Goal: Use online tool/utility: Use online tool/utility

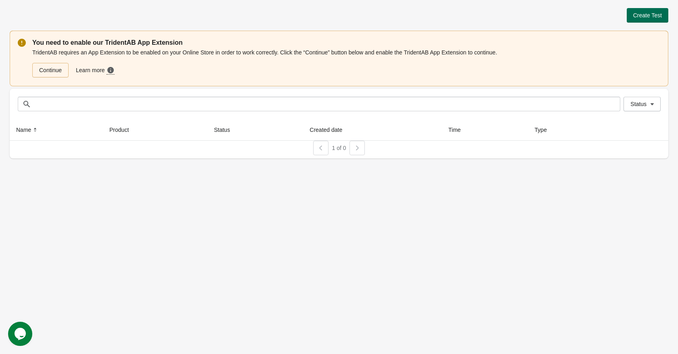
click at [639, 15] on span "Create Test" at bounding box center [647, 15] width 29 height 6
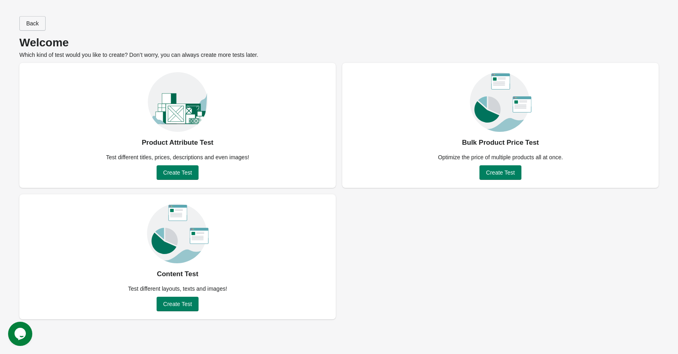
click at [30, 27] on button "Back" at bounding box center [32, 23] width 26 height 15
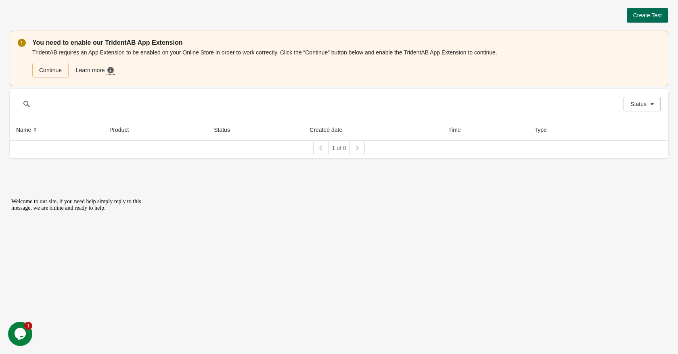
click at [640, 15] on span "Create Test" at bounding box center [647, 15] width 29 height 6
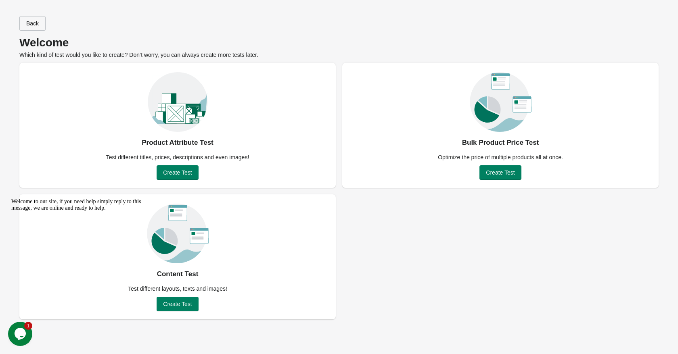
click at [24, 24] on button "Back" at bounding box center [32, 23] width 26 height 15
